Goal: Task Accomplishment & Management: Manage account settings

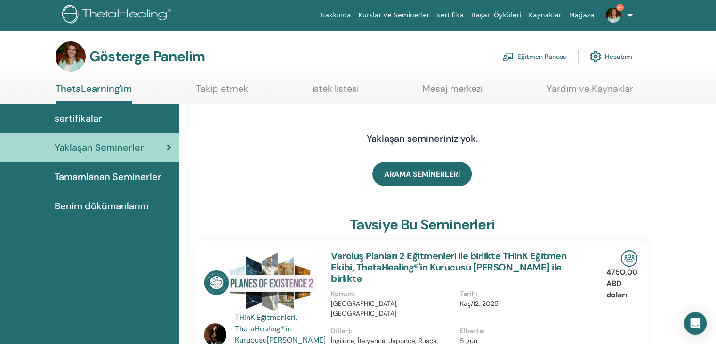
click at [554, 56] on font "Eğitmen Panosu" at bounding box center [541, 57] width 49 height 8
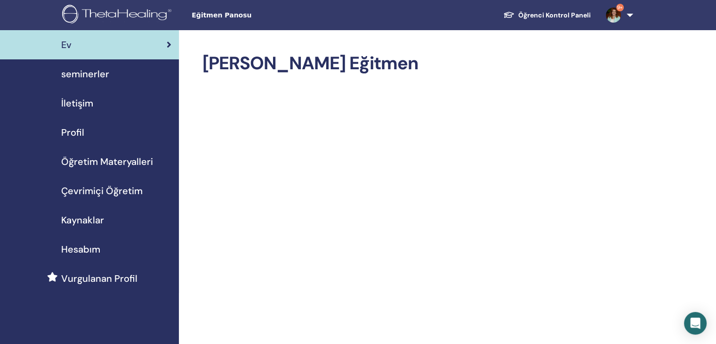
click at [71, 73] on span "seminerler" at bounding box center [85, 74] width 48 height 14
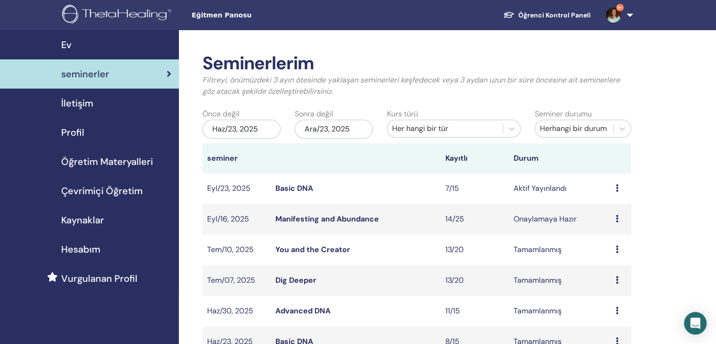
click at [290, 215] on link "Manifesting and Abundance" at bounding box center [327, 219] width 104 height 10
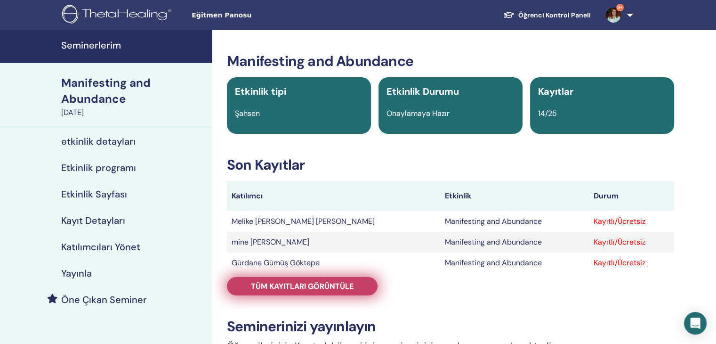
click at [274, 289] on span "Tüm kayıtları görüntüle" at bounding box center [302, 286] width 103 height 10
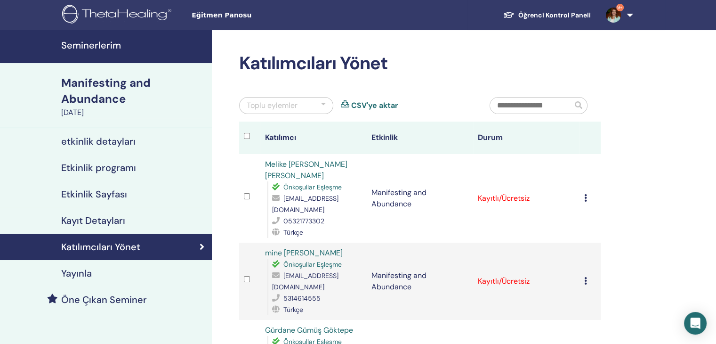
click at [584, 198] on icon at bounding box center [585, 198] width 3 height 8
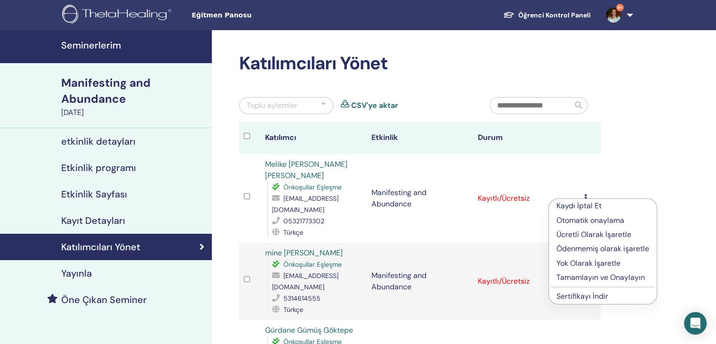
click at [582, 277] on p "Tamamlayın ve Onaylayın" at bounding box center [603, 277] width 93 height 11
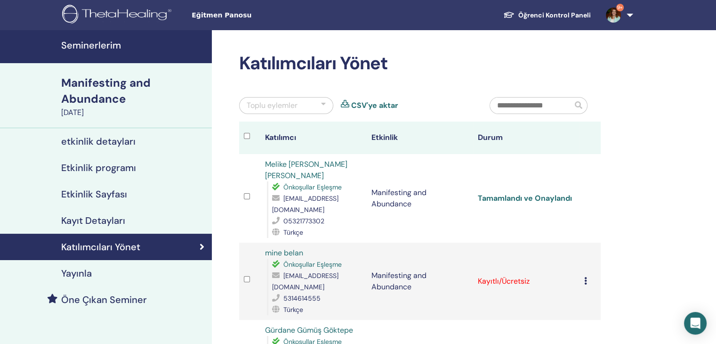
click at [549, 196] on link "Tamamlandı ve Onaylandı" at bounding box center [525, 198] width 94 height 10
click at [584, 279] on icon at bounding box center [585, 281] width 3 height 8
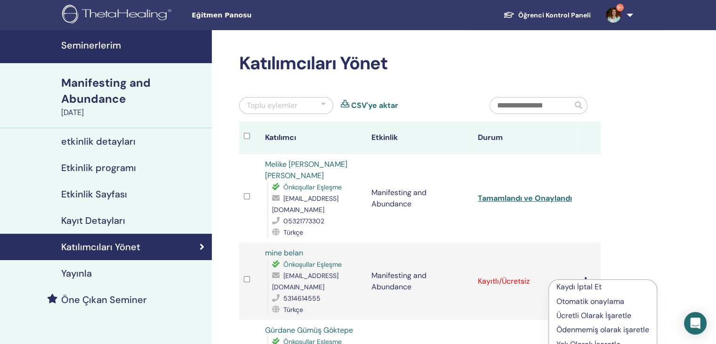
scroll to position [219, 0]
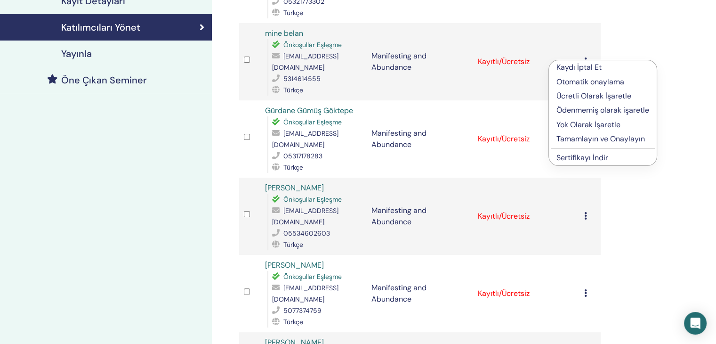
click at [569, 137] on p "Tamamlayın ve Onaylayın" at bounding box center [603, 138] width 93 height 11
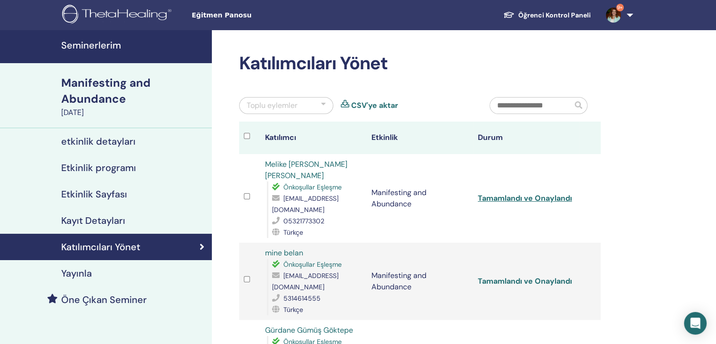
click at [519, 281] on link "Tamamlandı ve Onaylandı" at bounding box center [525, 281] width 94 height 10
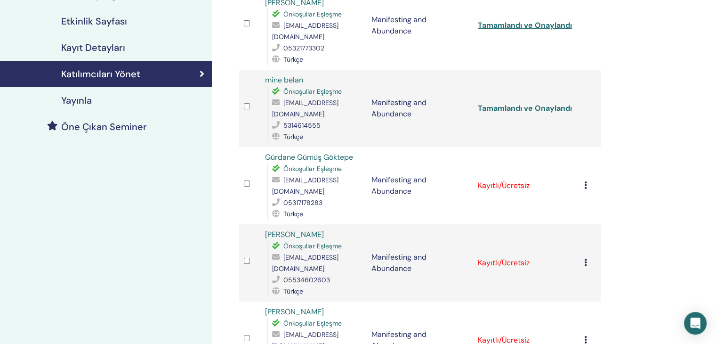
scroll to position [219, 0]
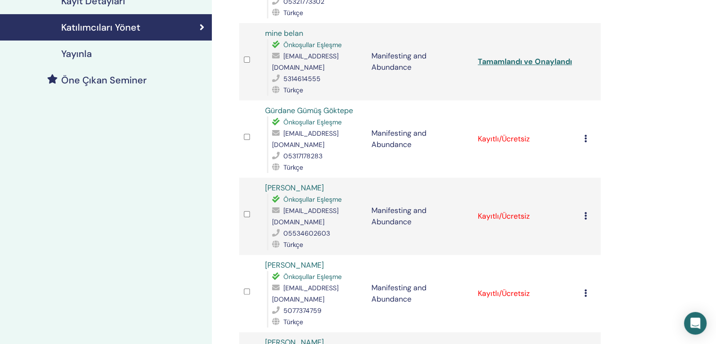
click at [586, 135] on icon at bounding box center [585, 139] width 3 height 8
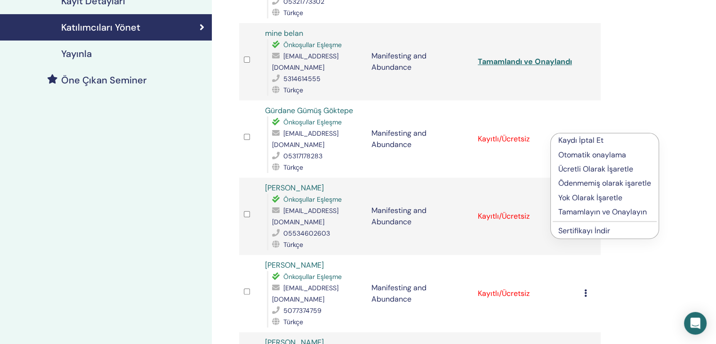
click at [592, 213] on p "Tamamlayın ve Onaylayın" at bounding box center [604, 211] width 93 height 11
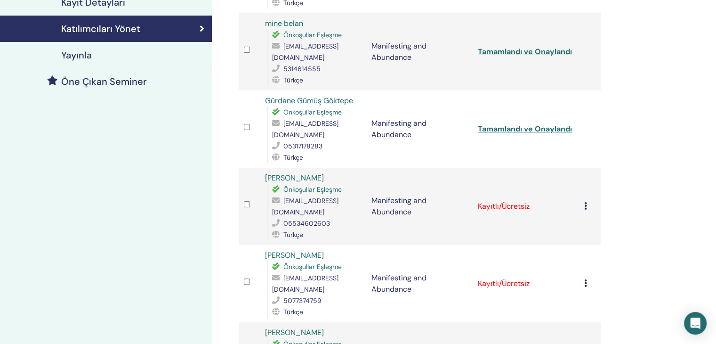
scroll to position [219, 0]
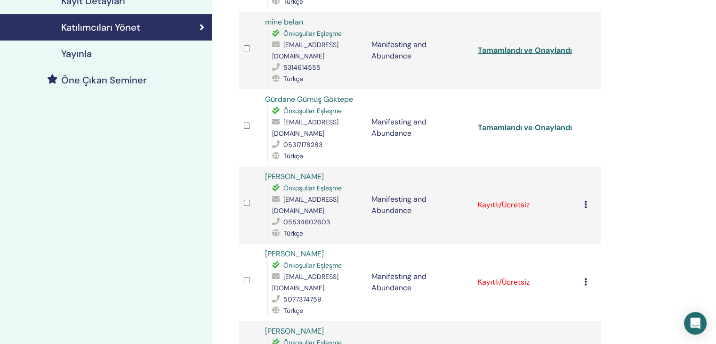
click at [523, 132] on link "Tamamlandı ve Onaylandı" at bounding box center [525, 127] width 94 height 10
click at [583, 203] on td "Kaydı İptal Et Otomatik onaylama Ücretli Olarak İşaretle Ödenmemiş olarak işare…" at bounding box center [590, 204] width 21 height 77
click at [583, 202] on td "Kaydı İptal Et Otomatik onaylama Ücretli Olarak İşaretle Ödenmemiş olarak işare…" at bounding box center [590, 204] width 21 height 77
click at [584, 203] on icon at bounding box center [585, 205] width 3 height 8
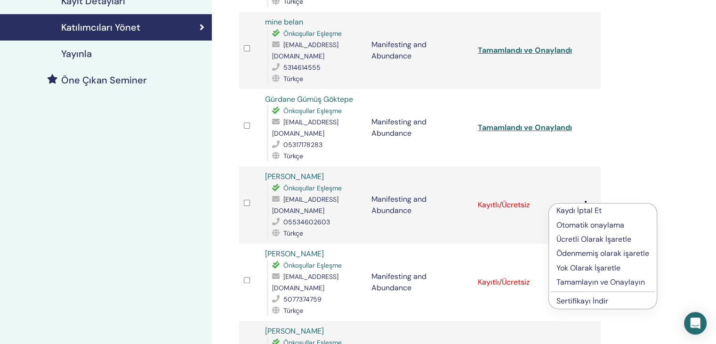
click at [586, 282] on p "Tamamlayın ve Onaylayın" at bounding box center [603, 281] width 93 height 11
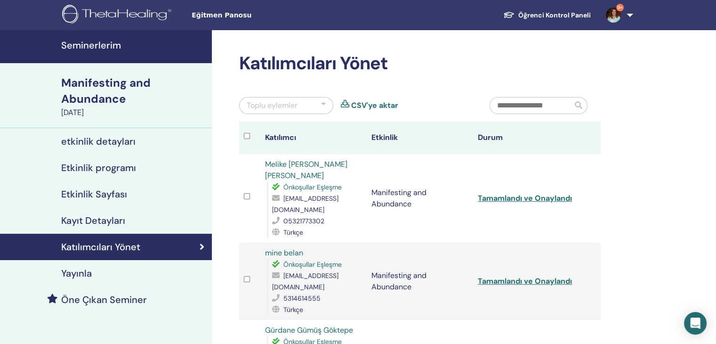
scroll to position [219, 0]
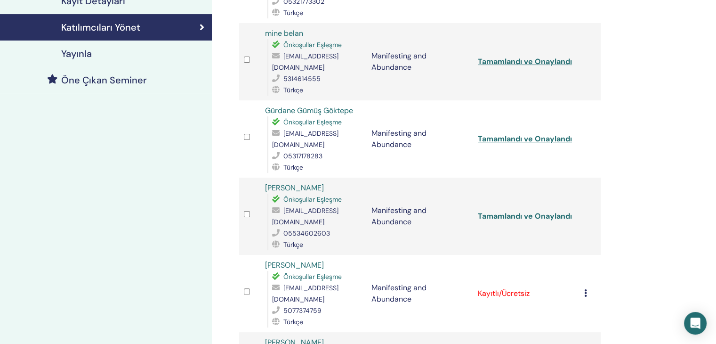
click at [520, 211] on link "Tamamlandı ve Onaylandı" at bounding box center [525, 216] width 94 height 10
click at [584, 289] on icon at bounding box center [585, 293] width 3 height 8
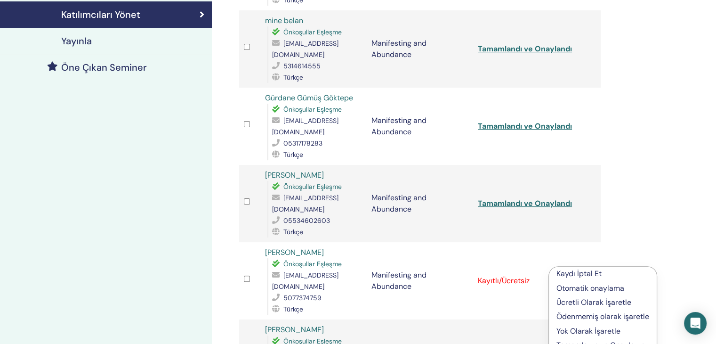
scroll to position [439, 0]
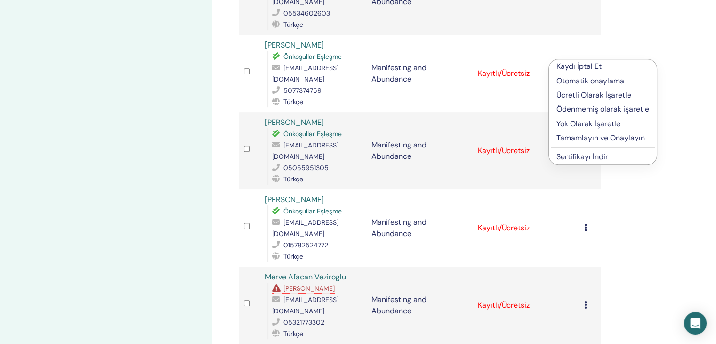
click at [581, 136] on p "Tamamlayın ve Onaylayın" at bounding box center [603, 137] width 93 height 11
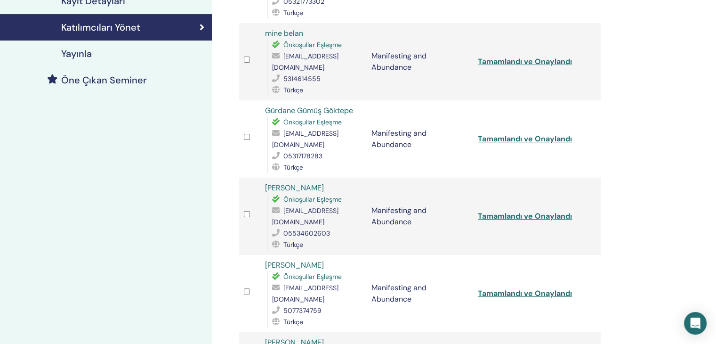
scroll to position [439, 0]
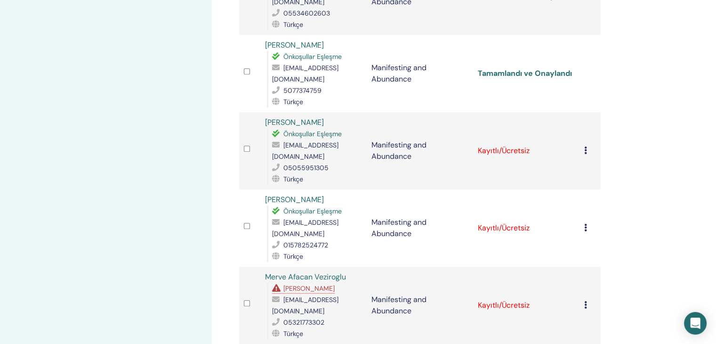
click at [530, 68] on link "Tamamlandı ve Onaylandı" at bounding box center [525, 73] width 94 height 10
click at [529, 68] on link "Tamamlandı ve Onaylandı" at bounding box center [525, 73] width 94 height 10
click at [296, 272] on link "Merve Afacan Veziroglu" at bounding box center [305, 277] width 81 height 10
click at [582, 133] on td "Kaydı İptal Et Otomatik onaylama Ücretli Olarak İşaretle Ödenmemiş olarak işare…" at bounding box center [590, 150] width 21 height 77
click at [584, 146] on icon at bounding box center [585, 150] width 3 height 8
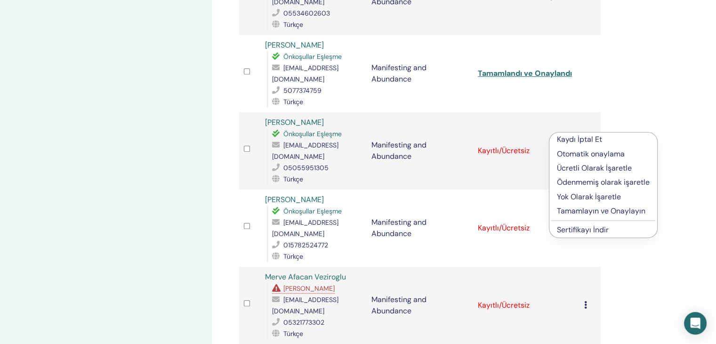
click at [594, 210] on p "Tamamlayın ve Onaylayın" at bounding box center [603, 210] width 93 height 11
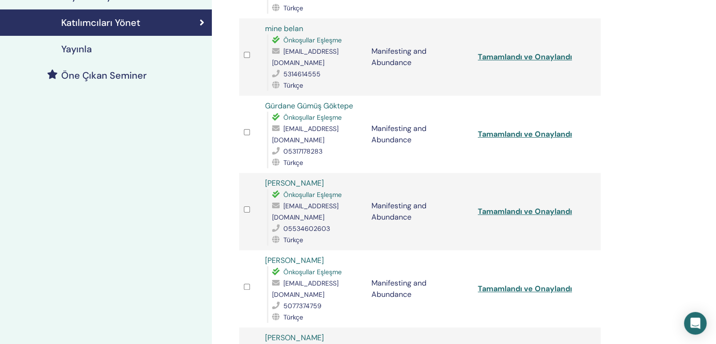
scroll to position [444, 0]
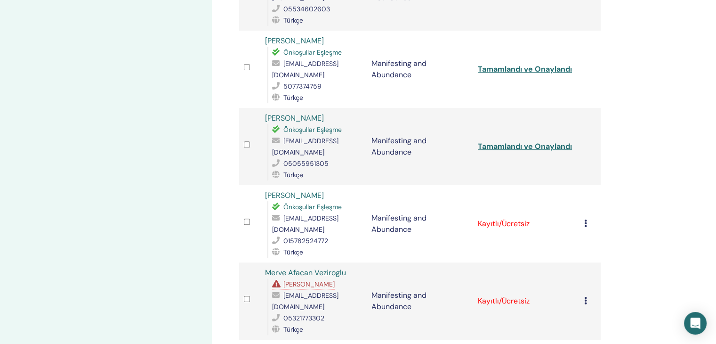
click at [513, 135] on td "Tamamlandı ve Onaylandı" at bounding box center [526, 146] width 106 height 77
click at [512, 141] on link "Tamamlandı ve Onaylandı" at bounding box center [525, 146] width 94 height 10
click at [493, 64] on link "Tamamlandı ve Onaylandı" at bounding box center [525, 69] width 94 height 10
click at [585, 219] on icon at bounding box center [585, 223] width 3 height 8
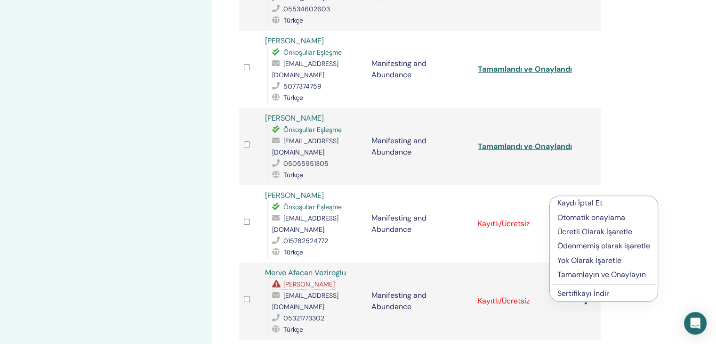
click at [595, 272] on p "Tamamlayın ve Onaylayın" at bounding box center [603, 274] width 93 height 11
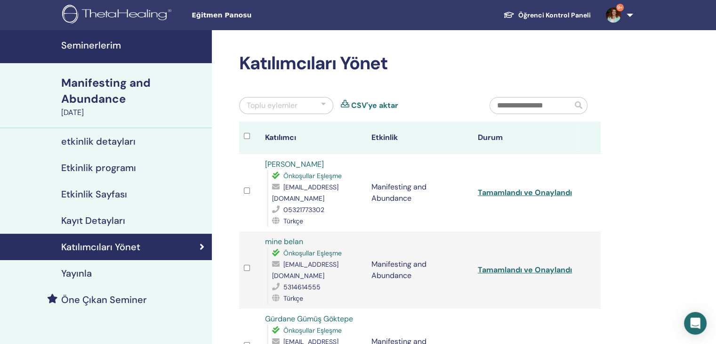
scroll to position [439, 0]
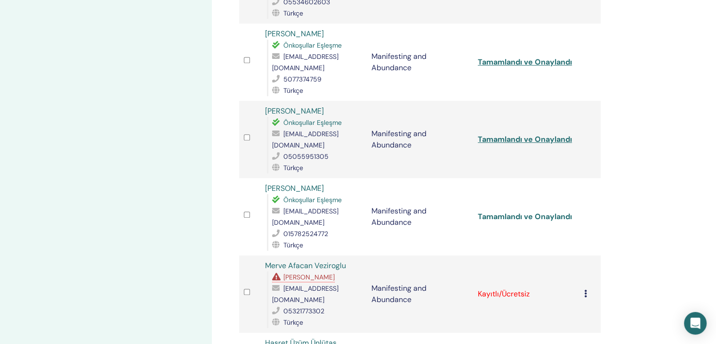
click at [529, 211] on link "Tamamlandı ve Onaylandı" at bounding box center [525, 216] width 94 height 10
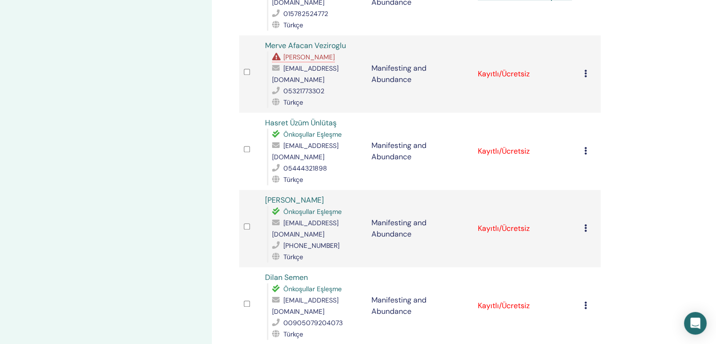
click at [695, 44] on div "Seminerlerim Manifesting and Abundance [DATE] etkinlik detayları Etkinlik progr…" at bounding box center [358, 58] width 716 height 1374
click at [584, 224] on icon at bounding box center [585, 228] width 3 height 8
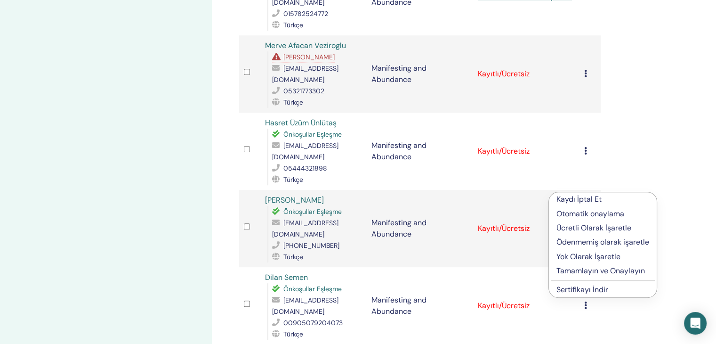
click at [595, 268] on p "Tamamlayın ve Onaylayın" at bounding box center [603, 270] width 93 height 11
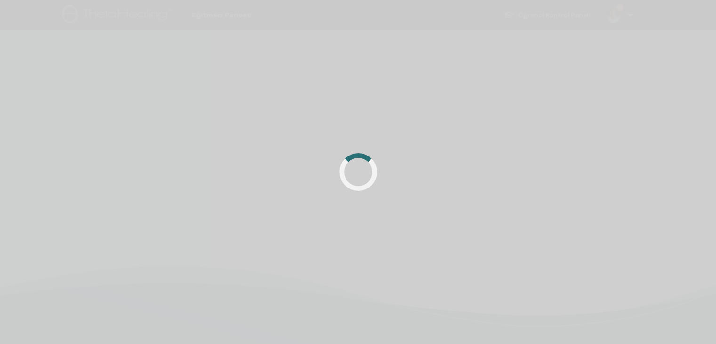
scroll to position [659, 0]
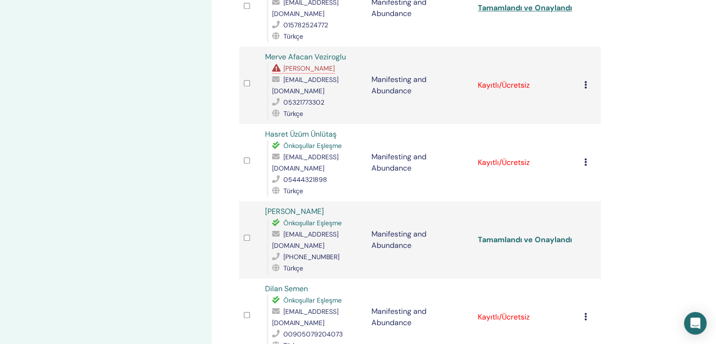
click at [533, 234] on link "Tamamlandı ve Onaylandı" at bounding box center [525, 239] width 94 height 10
click at [586, 158] on icon at bounding box center [585, 162] width 3 height 8
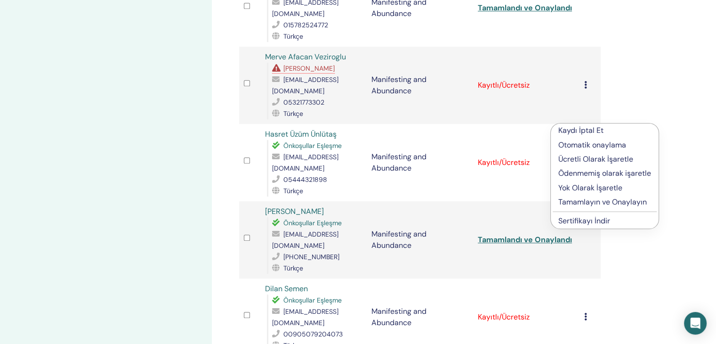
click at [594, 203] on p "Tamamlayın ve Onaylayın" at bounding box center [604, 201] width 93 height 11
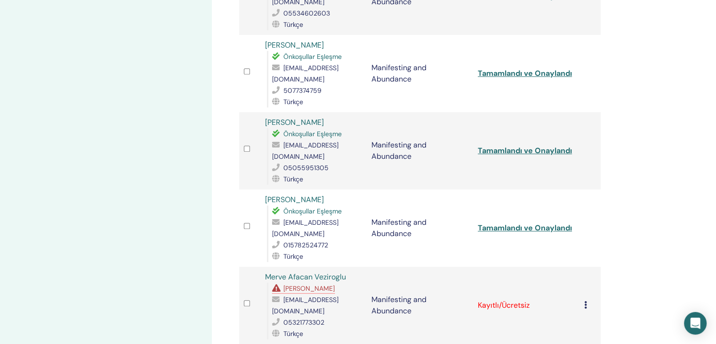
scroll to position [659, 0]
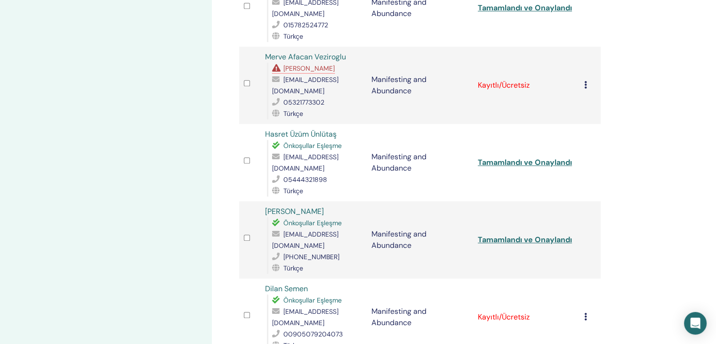
click at [584, 313] on icon at bounding box center [585, 317] width 3 height 8
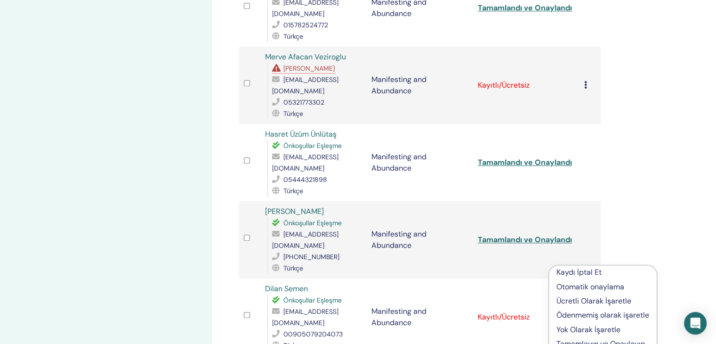
scroll to position [879, 0]
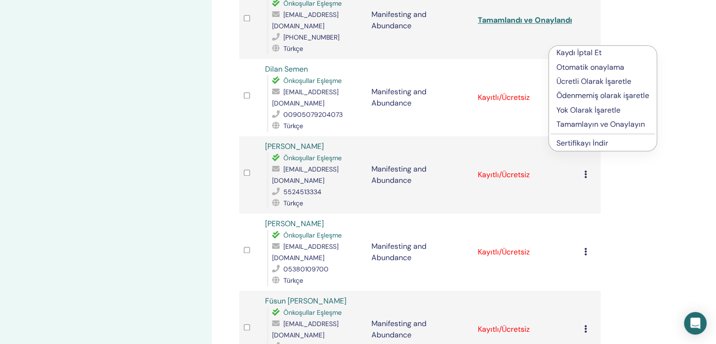
click at [574, 121] on p "Tamamlayın ve Onaylayın" at bounding box center [603, 124] width 93 height 11
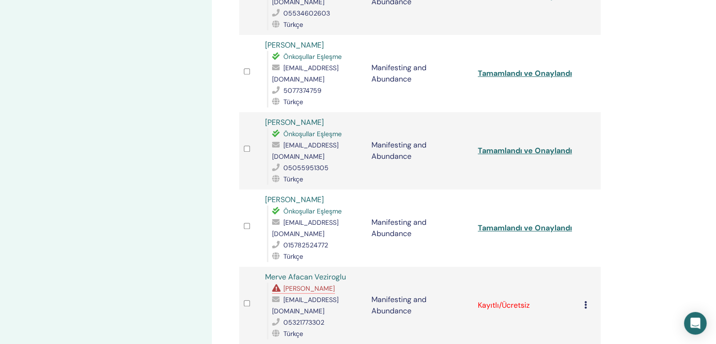
scroll to position [659, 0]
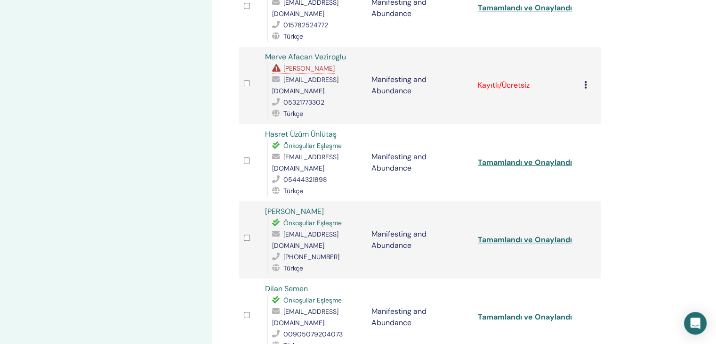
click at [529, 312] on link "Tamamlandı ve Onaylandı" at bounding box center [525, 317] width 94 height 10
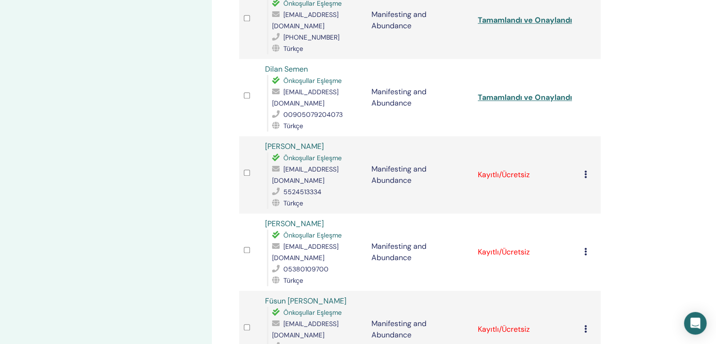
click at [582, 136] on td "Kaydı İptal Et Otomatik onaylama Ücretli Olarak İşaretle Ödenmemiş olarak işare…" at bounding box center [590, 174] width 21 height 77
click at [584, 170] on icon at bounding box center [585, 174] width 3 height 8
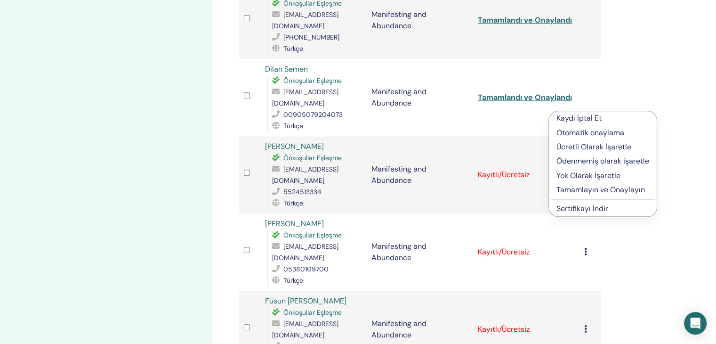
click at [583, 186] on p "Tamamlayın ve Onaylayın" at bounding box center [603, 189] width 93 height 11
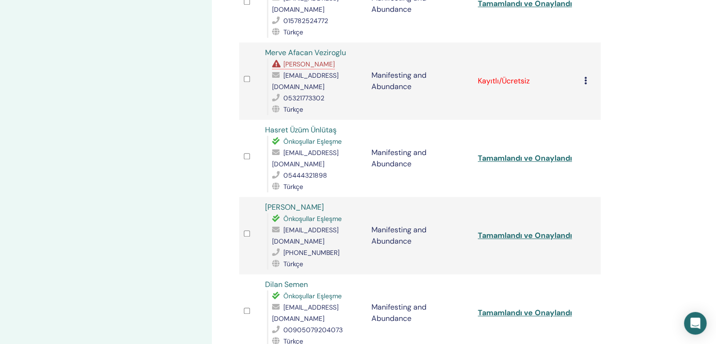
scroll to position [883, 0]
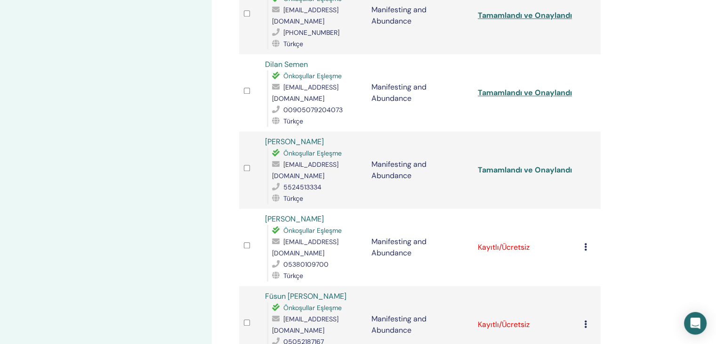
click at [518, 165] on link "Tamamlandı ve Onaylandı" at bounding box center [525, 170] width 94 height 10
click at [584, 243] on icon at bounding box center [585, 247] width 3 height 8
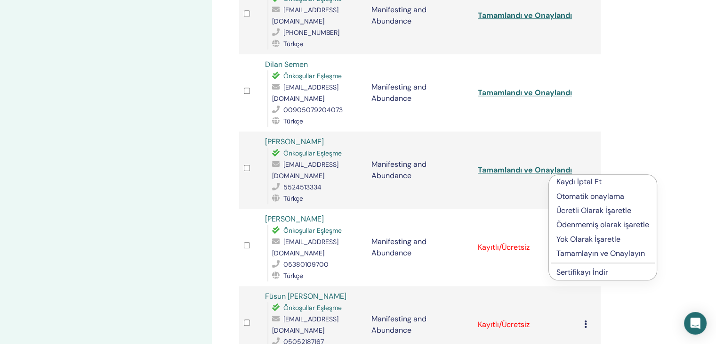
click at [592, 253] on p "Tamamlayın ve Onaylayın" at bounding box center [603, 253] width 93 height 11
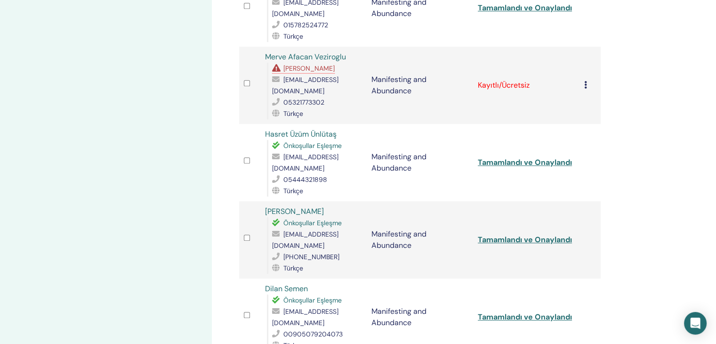
scroll to position [879, 0]
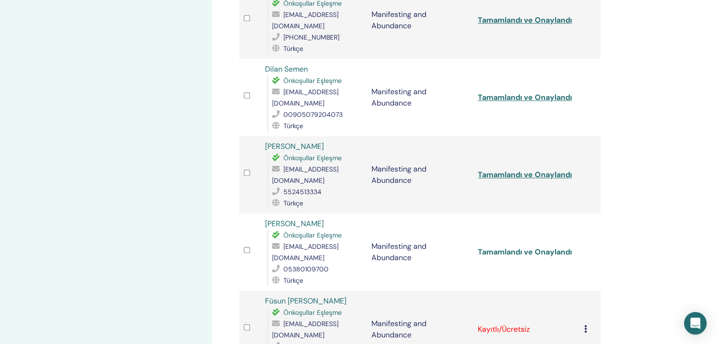
click at [531, 247] on link "Tamamlandı ve Onaylandı" at bounding box center [525, 252] width 94 height 10
click at [581, 290] on td "Kaydı İptal Et Otomatik onaylama Ücretli Olarak İşaretle Ödenmemiş olarak işare…" at bounding box center [590, 328] width 21 height 77
click at [582, 290] on td "Kaydı İptal Et Otomatik onaylama Ücretli Olarak İşaretle Ödenmemiş olarak işare…" at bounding box center [590, 328] width 21 height 77
click at [584, 325] on icon at bounding box center [585, 329] width 3 height 8
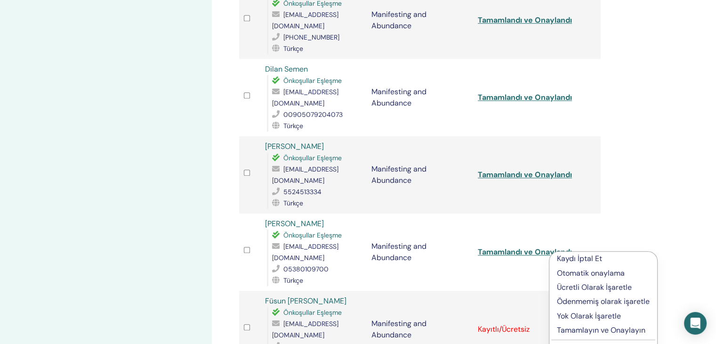
click at [586, 326] on p "Tamamlayın ve Onaylayın" at bounding box center [603, 329] width 93 height 11
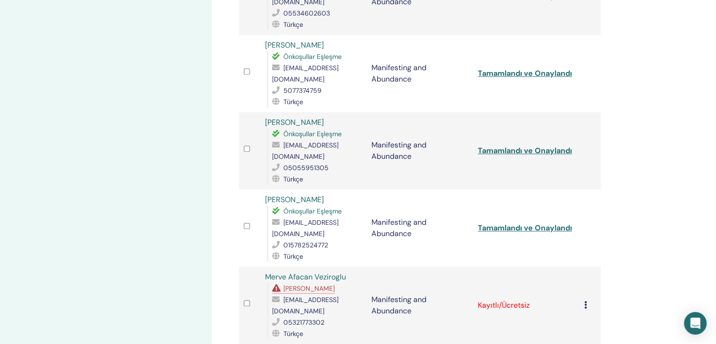
scroll to position [1098, 0]
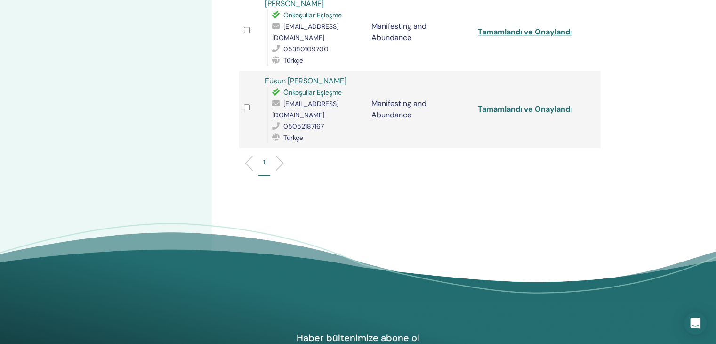
click at [510, 104] on link "Tamamlandı ve Onaylandı" at bounding box center [525, 109] width 94 height 10
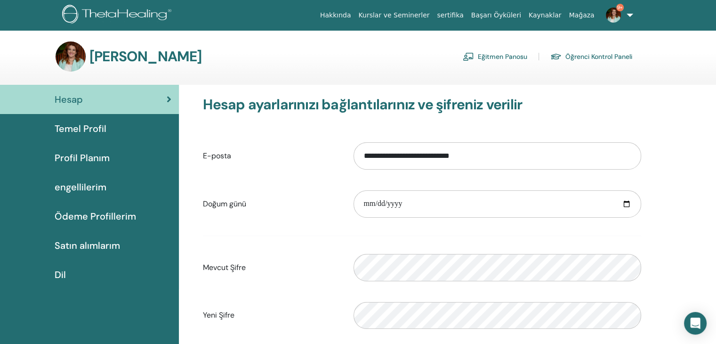
click at [499, 61] on link "Eğitmen Panosu" at bounding box center [495, 56] width 65 height 15
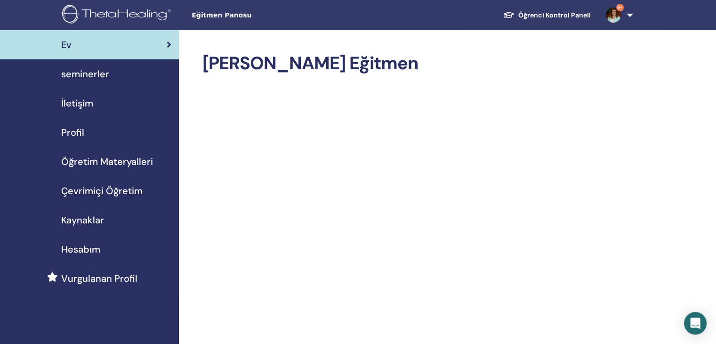
click at [86, 63] on link "seminerler" at bounding box center [89, 73] width 179 height 29
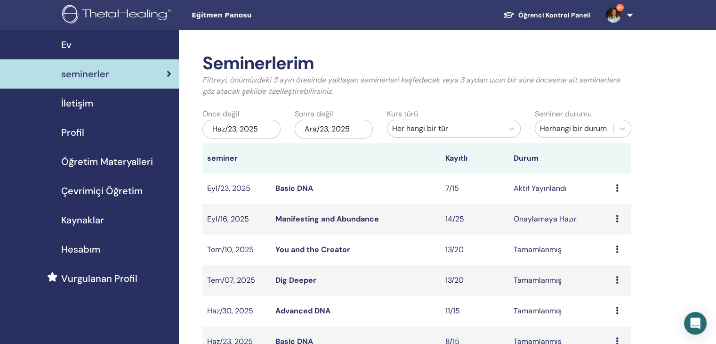
click at [308, 220] on link "Manifesting and Abundance" at bounding box center [327, 219] width 104 height 10
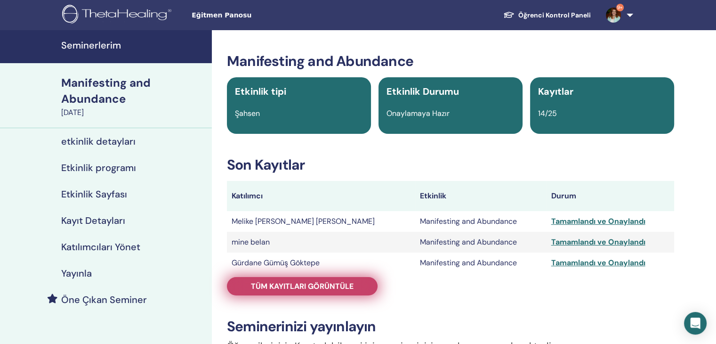
click at [282, 287] on span "Tüm kayıtları görüntüle" at bounding box center [302, 286] width 103 height 10
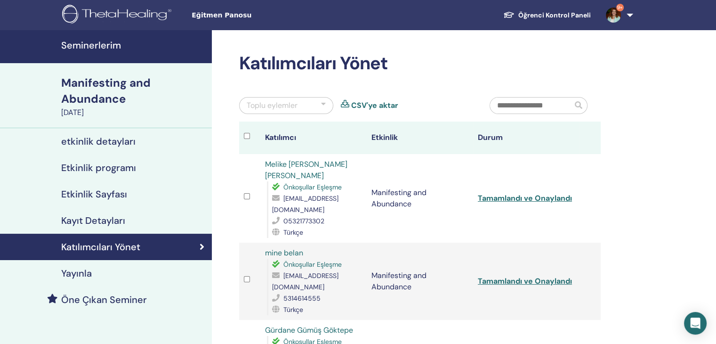
click at [287, 171] on link "Melike [PERSON_NAME] [PERSON_NAME]" at bounding box center [306, 169] width 82 height 21
click at [289, 163] on link "Melike [PERSON_NAME] [PERSON_NAME]" at bounding box center [306, 169] width 82 height 21
